Goal: Ask a question: Seek information or help from site administrators or community

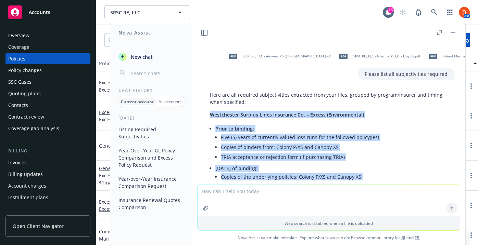
scroll to position [273, 0]
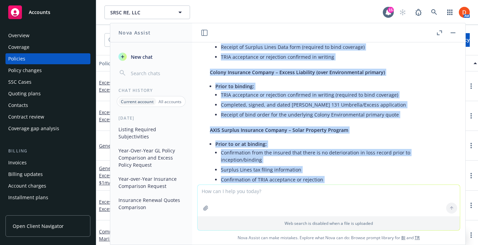
click at [136, 59] on span "New chat" at bounding box center [140, 56] width 23 height 7
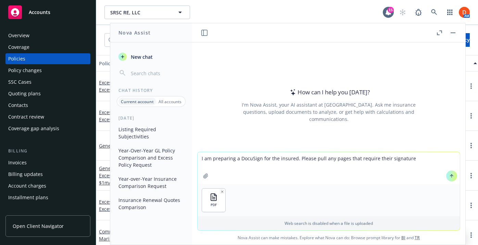
click at [345, 161] on textarea "I am preparing a DocuSign for the insured. Please pull any pages that require t…" at bounding box center [328, 168] width 262 height 32
click at [442, 162] on textarea "I am preparing a DocuSign for the insured. Please pull any pages/sections that …" at bounding box center [328, 168] width 262 height 32
type textarea "I am preparing a DocuSign for the insured. Please pull any pages/sections that …"
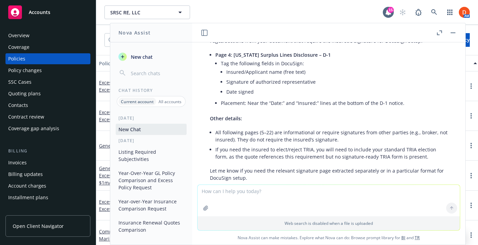
scroll to position [90, 0]
